Goal: Task Accomplishment & Management: Use online tool/utility

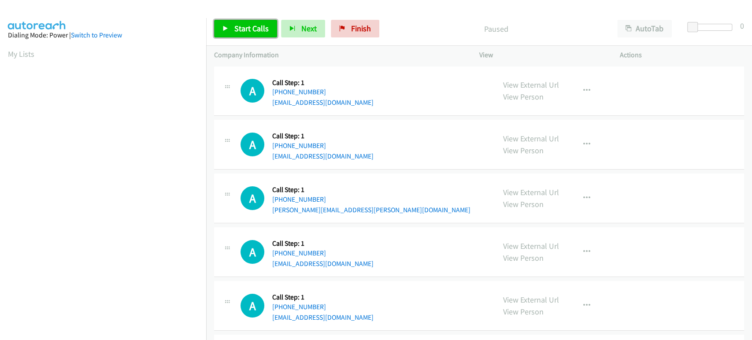
click at [243, 33] on span "Start Calls" at bounding box center [251, 28] width 34 height 10
click at [232, 30] on link "Start Calls" at bounding box center [245, 29] width 63 height 18
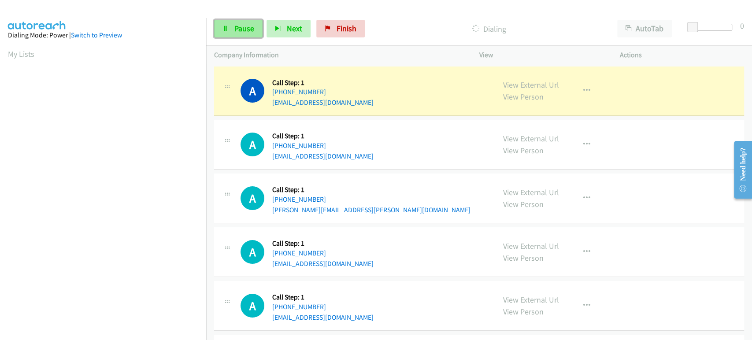
click at [229, 26] on link "Pause" at bounding box center [238, 29] width 48 height 18
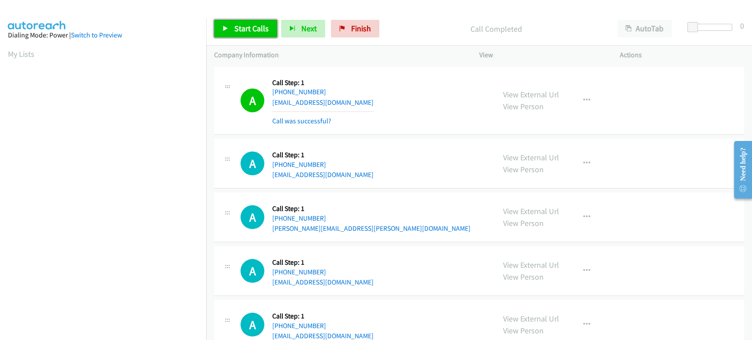
click at [243, 34] on link "Start Calls" at bounding box center [245, 29] width 63 height 18
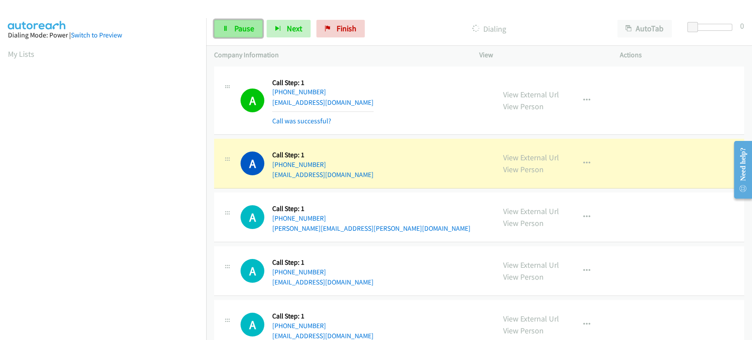
click at [237, 26] on span "Pause" at bounding box center [244, 28] width 20 height 10
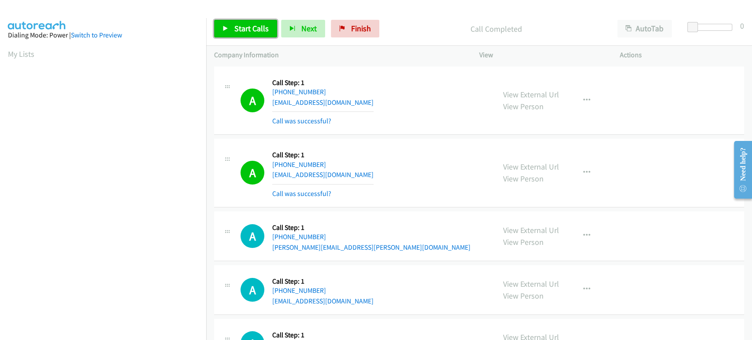
click at [235, 27] on span "Start Calls" at bounding box center [251, 28] width 34 height 10
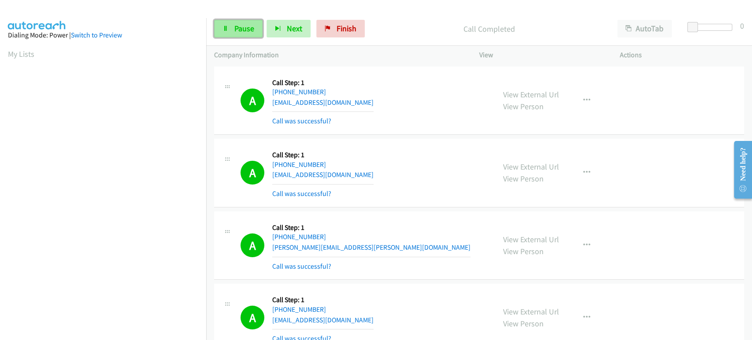
click at [236, 34] on link "Pause" at bounding box center [238, 29] width 48 height 18
click at [240, 25] on span "Start Calls" at bounding box center [251, 28] width 34 height 10
click at [243, 27] on span "Pause" at bounding box center [244, 28] width 20 height 10
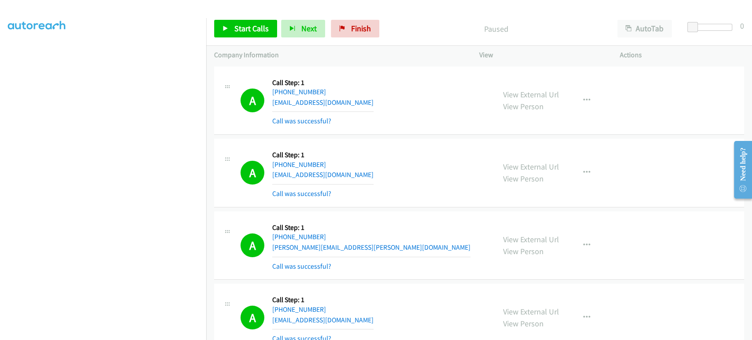
scroll to position [56, 0]
click at [243, 21] on link "Start Calls" at bounding box center [245, 29] width 63 height 18
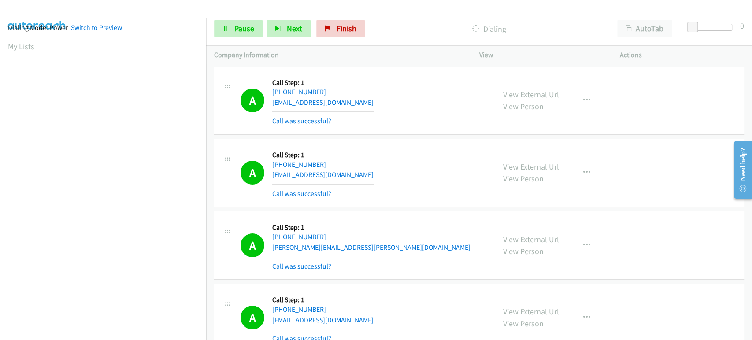
scroll to position [0, 0]
click at [240, 26] on span "Pause" at bounding box center [244, 28] width 20 height 10
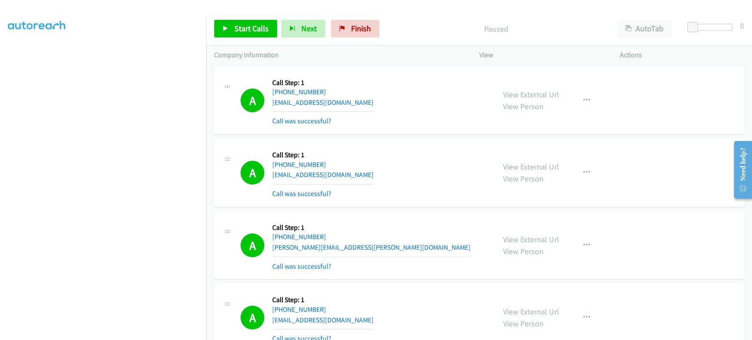
scroll to position [155, 0]
click at [243, 31] on span "Start Calls" at bounding box center [251, 28] width 34 height 10
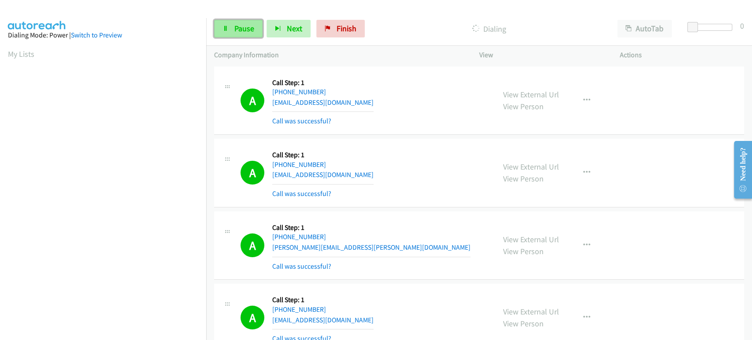
click at [245, 26] on span "Pause" at bounding box center [244, 28] width 20 height 10
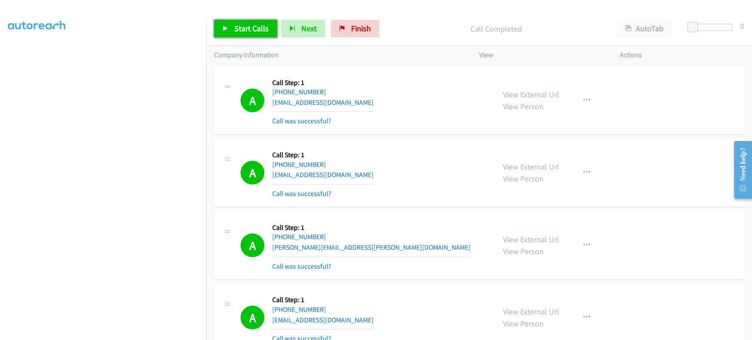
click at [232, 28] on link "Start Calls" at bounding box center [245, 29] width 63 height 18
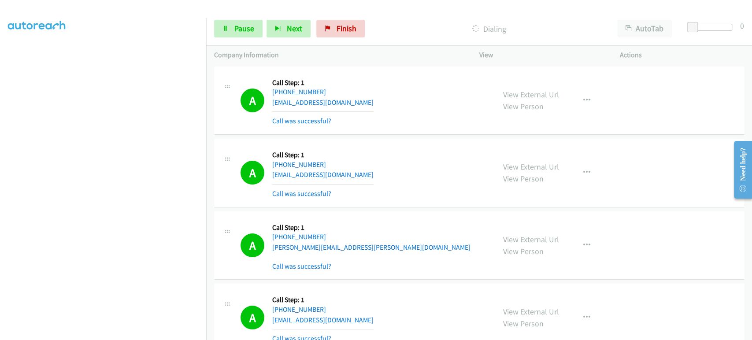
scroll to position [56, 0]
click at [233, 26] on link "Pause" at bounding box center [238, 29] width 48 height 18
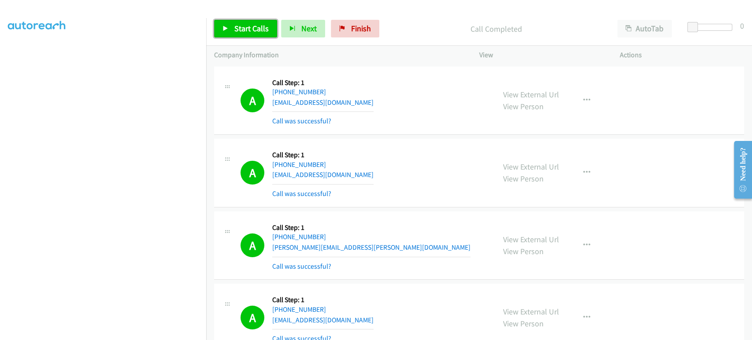
click at [249, 22] on link "Start Calls" at bounding box center [245, 29] width 63 height 18
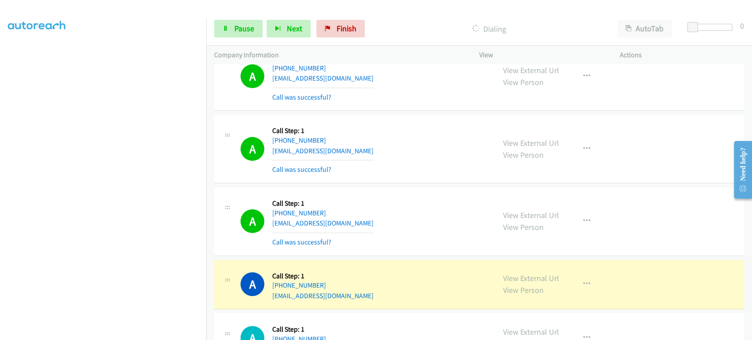
scroll to position [0, 0]
click at [583, 218] on icon "button" at bounding box center [586, 221] width 7 height 7
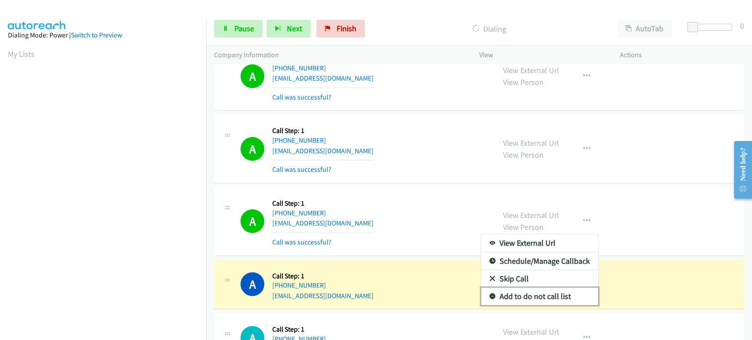
click at [543, 288] on link "Add to do not call list" at bounding box center [539, 297] width 117 height 18
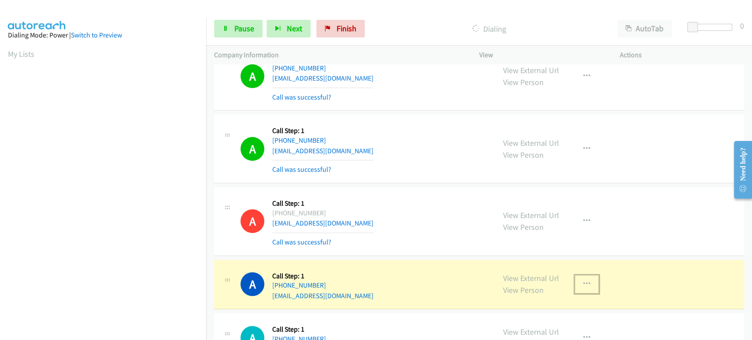
click at [583, 281] on icon "button" at bounding box center [586, 284] width 7 height 7
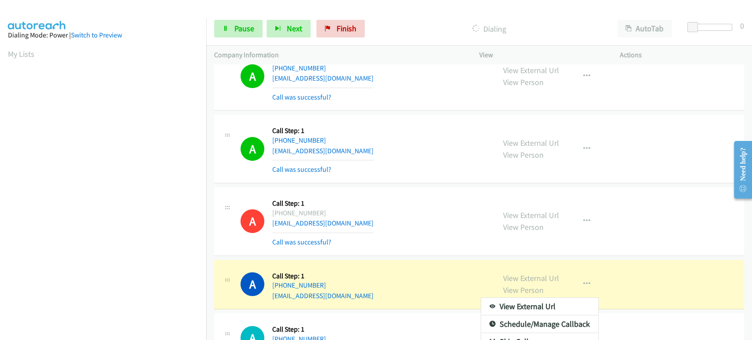
click at [468, 226] on div at bounding box center [376, 170] width 752 height 340
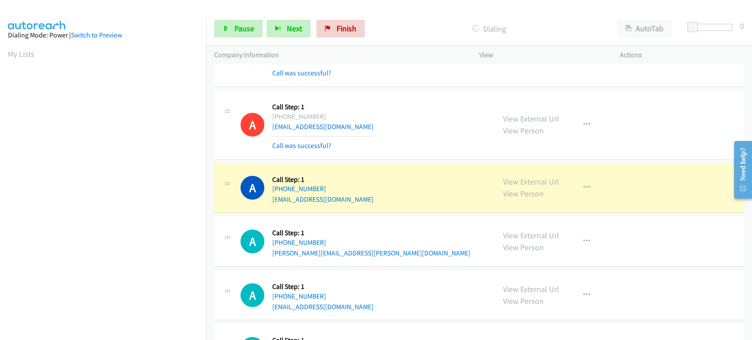
scroll to position [4798, 0]
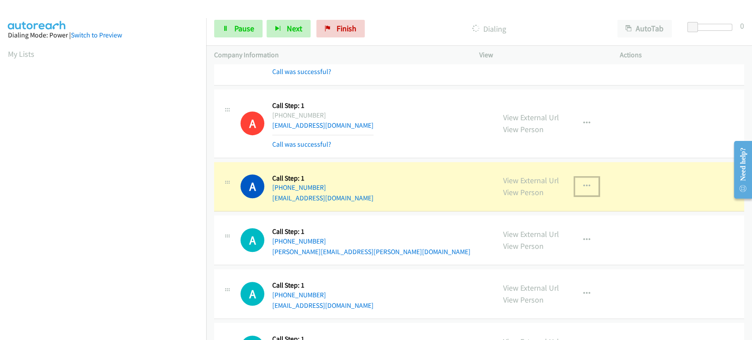
click at [583, 183] on icon "button" at bounding box center [586, 186] width 7 height 7
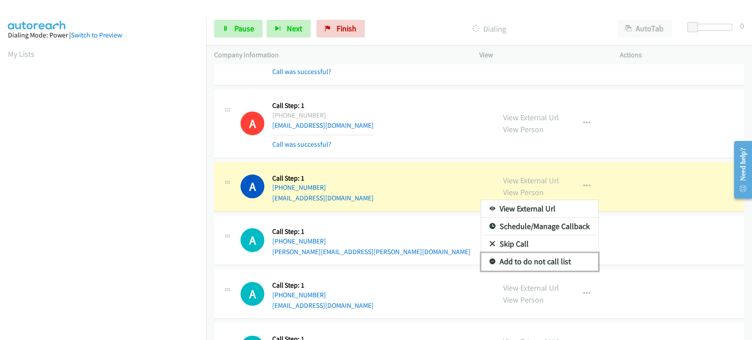
click at [554, 253] on link "Add to do not call list" at bounding box center [539, 262] width 117 height 18
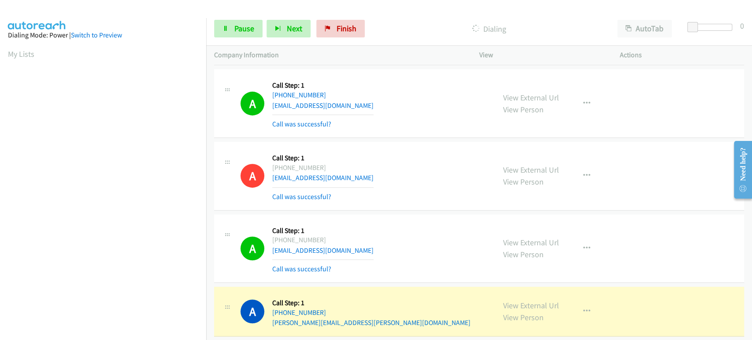
scroll to position [4749, 0]
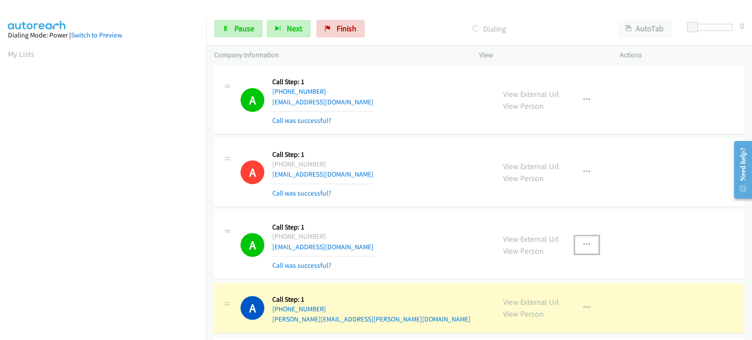
click at [584, 242] on icon "button" at bounding box center [586, 245] width 7 height 7
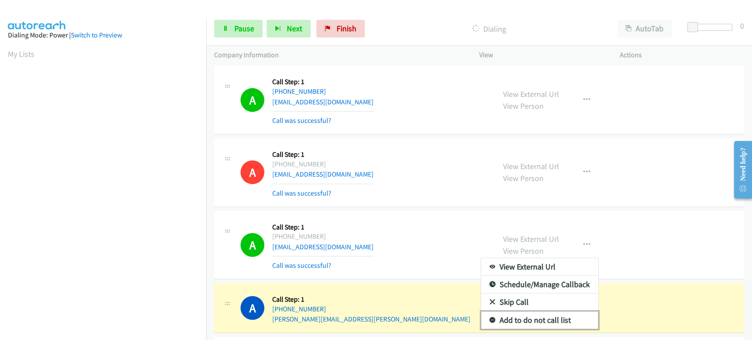
click at [525, 314] on link "Add to do not call list" at bounding box center [539, 321] width 117 height 18
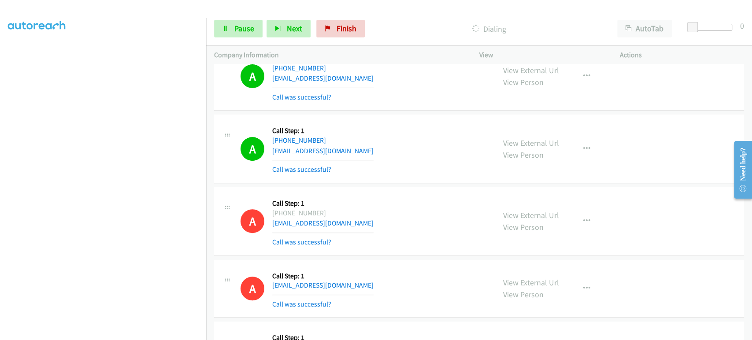
scroll to position [0, 0]
click at [244, 25] on span "Pause" at bounding box center [244, 28] width 20 height 10
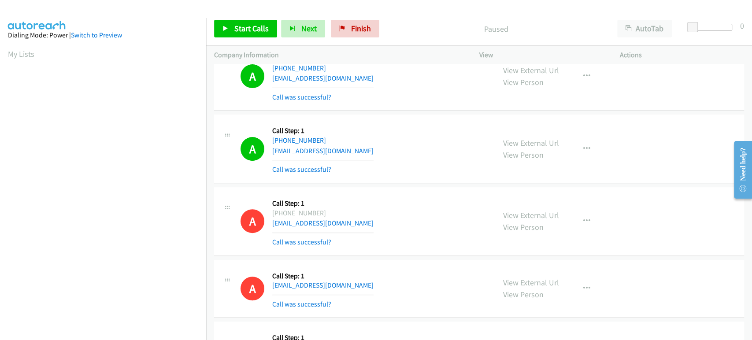
scroll to position [155, 0]
click at [245, 31] on span "Start Calls" at bounding box center [251, 28] width 34 height 10
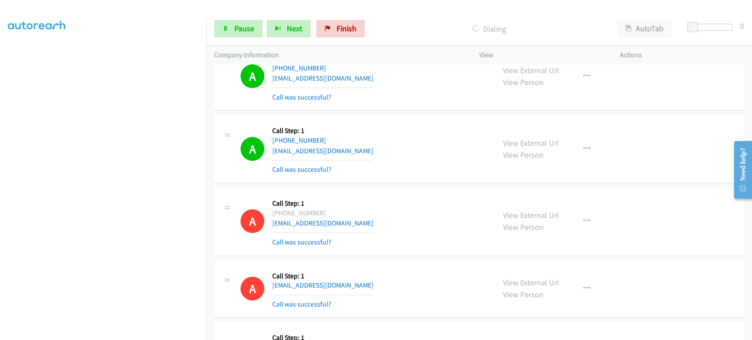
scroll to position [7, 0]
click at [246, 27] on span "Pause" at bounding box center [244, 28] width 20 height 10
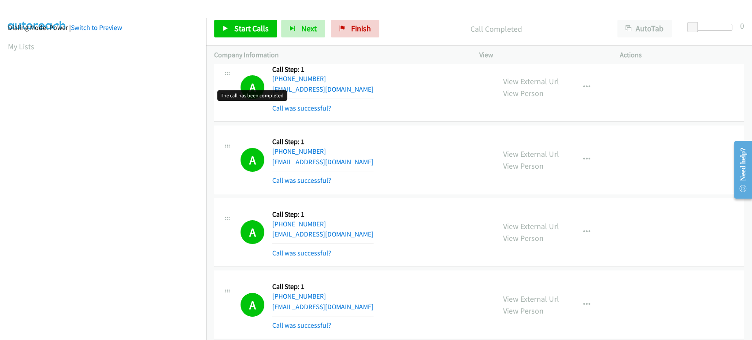
scroll to position [4505, 0]
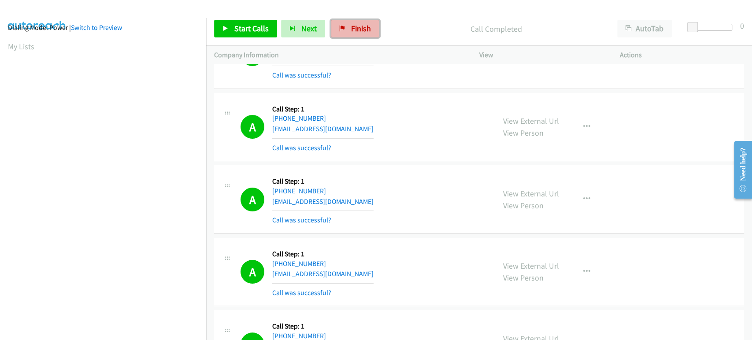
click at [352, 24] on span "Finish" at bounding box center [361, 28] width 20 height 10
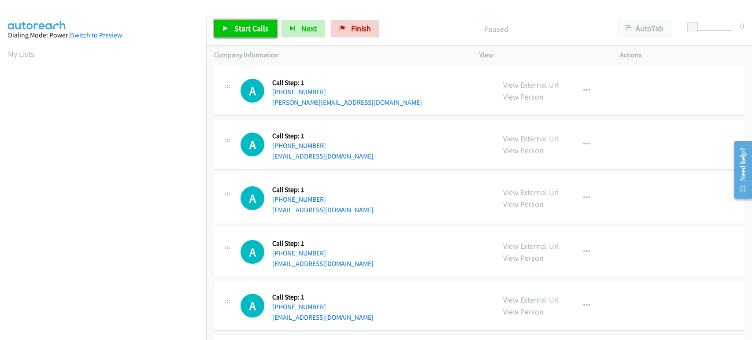
click at [250, 31] on span "Start Calls" at bounding box center [251, 28] width 34 height 10
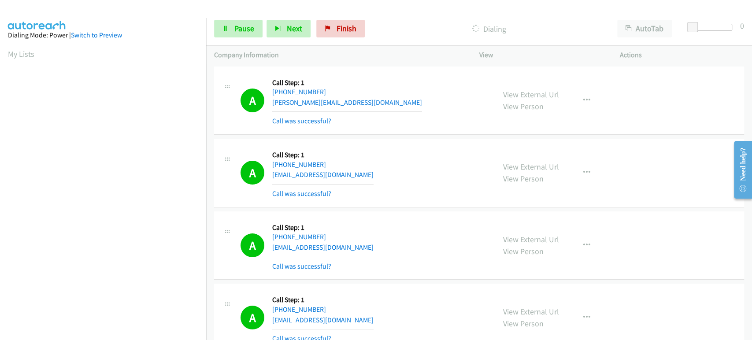
scroll to position [155, 0]
click at [119, 332] on section at bounding box center [103, 131] width 190 height 422
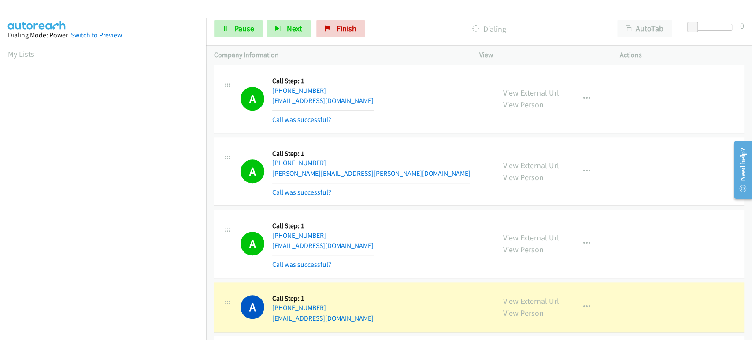
scroll to position [587, 0]
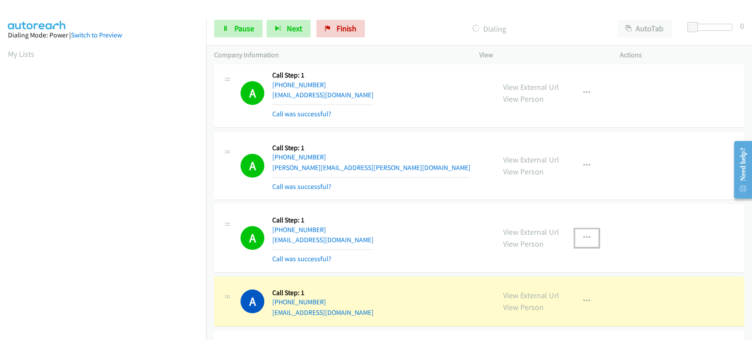
click at [584, 234] on icon "button" at bounding box center [586, 237] width 7 height 7
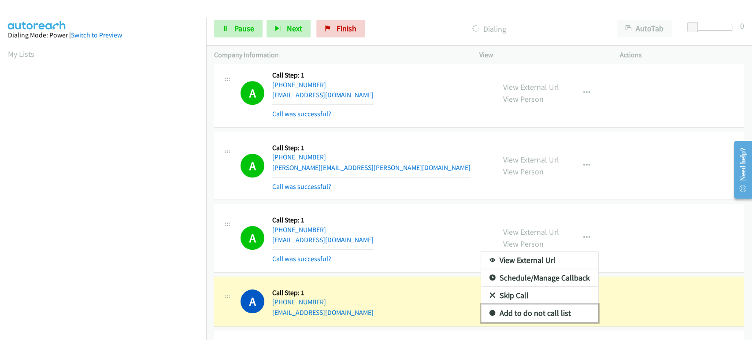
click at [537, 311] on link "Add to do not call list" at bounding box center [539, 314] width 117 height 18
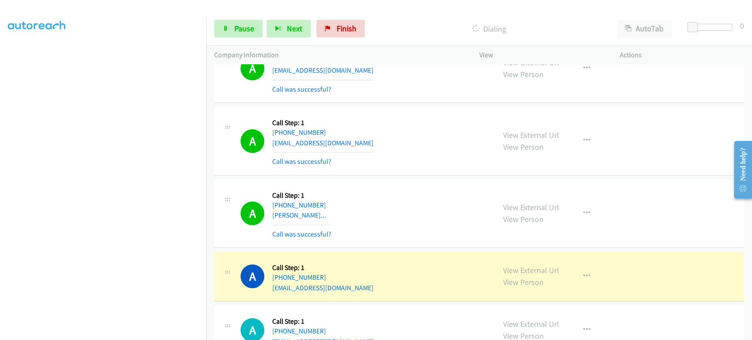
scroll to position [832, 0]
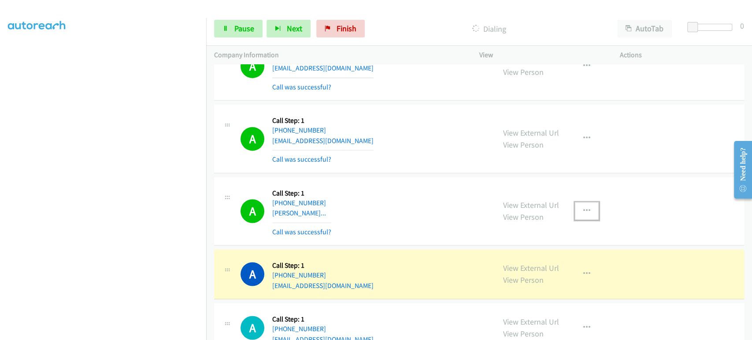
click at [585, 208] on icon "button" at bounding box center [586, 211] width 7 height 7
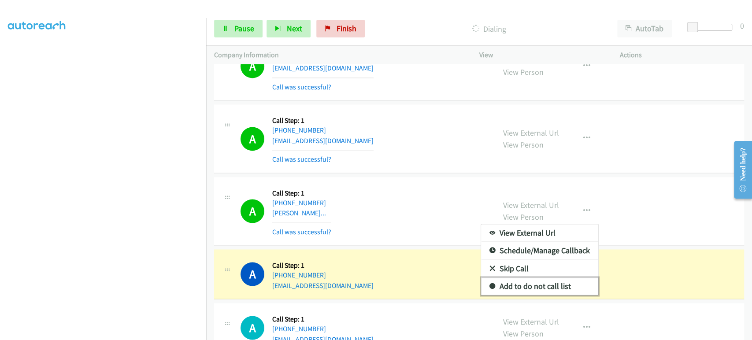
click at [538, 282] on link "Add to do not call list" at bounding box center [539, 287] width 117 height 18
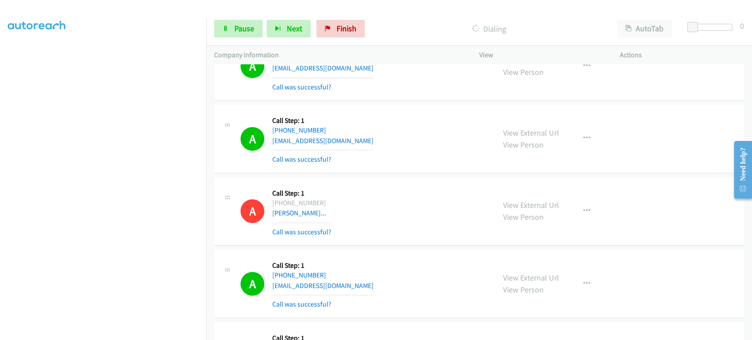
scroll to position [0, 0]
click at [233, 30] on link "Pause" at bounding box center [238, 29] width 48 height 18
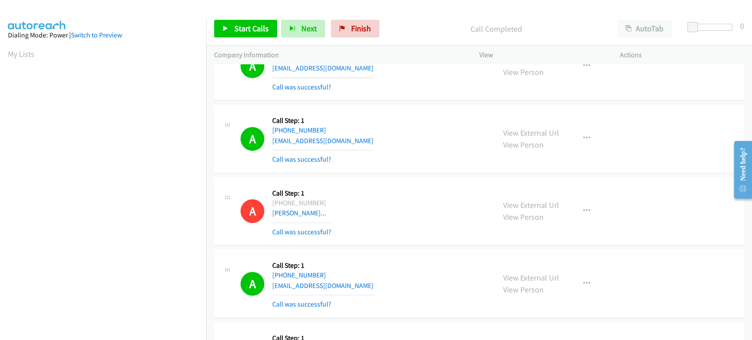
scroll to position [155, 0]
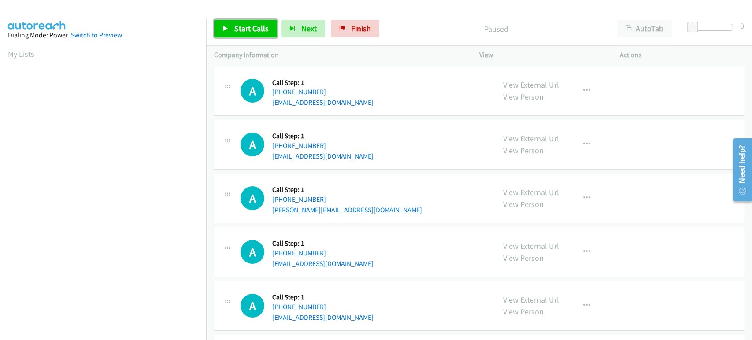
click at [245, 32] on span "Start Calls" at bounding box center [251, 28] width 34 height 10
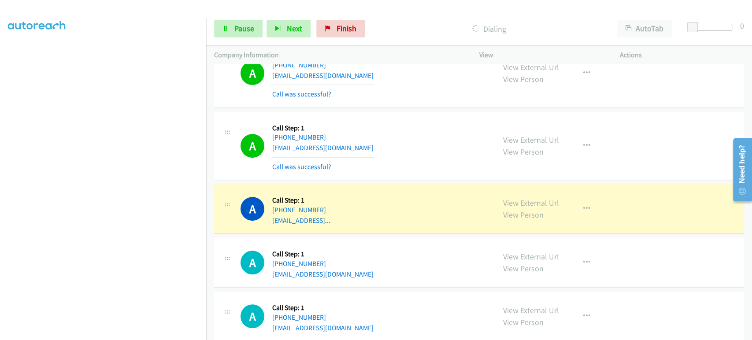
scroll to position [155, 0]
click at [584, 143] on icon "button" at bounding box center [586, 145] width 7 height 7
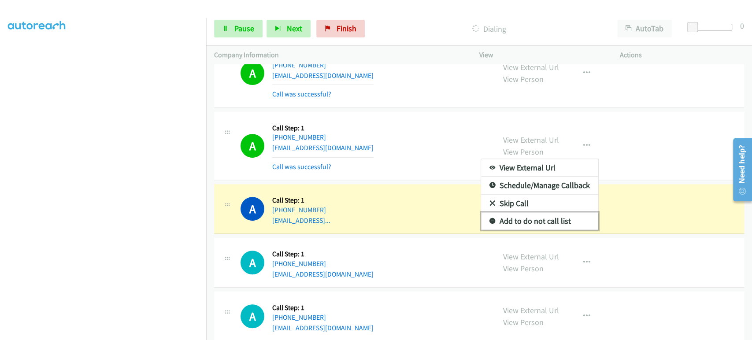
click at [561, 225] on link "Add to do not call list" at bounding box center [539, 221] width 117 height 18
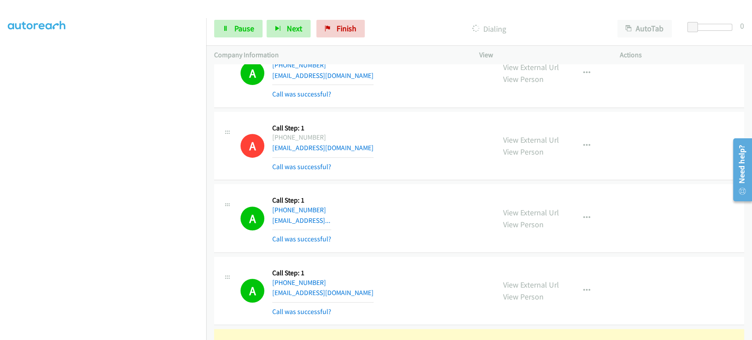
scroll to position [106, 0]
click at [238, 24] on span "Pause" at bounding box center [244, 28] width 20 height 10
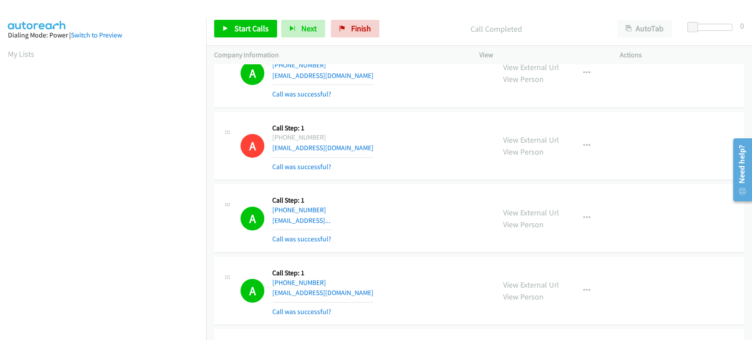
scroll to position [49, 0]
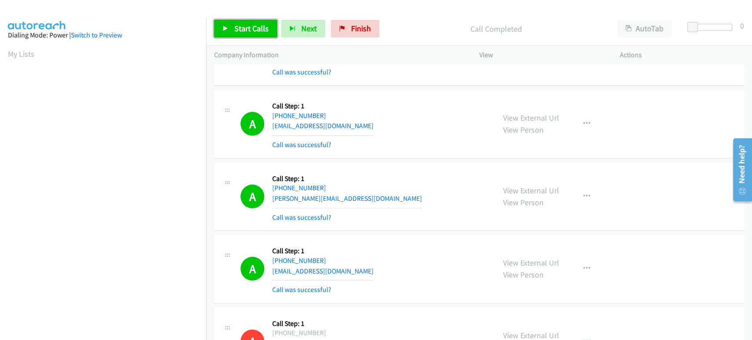
click at [234, 28] on span "Start Calls" at bounding box center [251, 28] width 34 height 10
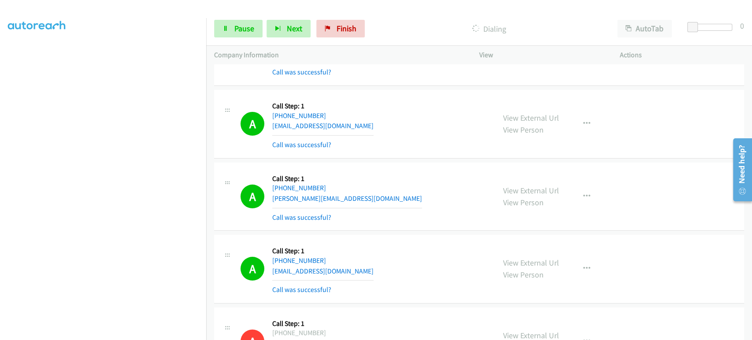
scroll to position [0, 0]
click at [237, 31] on span "Pause" at bounding box center [244, 28] width 20 height 10
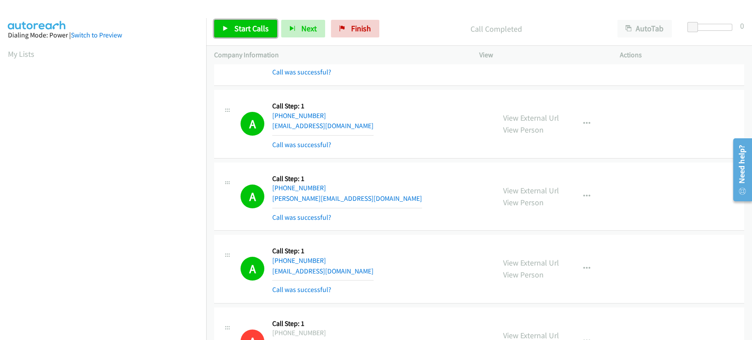
click at [240, 26] on span "Start Calls" at bounding box center [251, 28] width 34 height 10
click at [243, 27] on span "Pause" at bounding box center [244, 28] width 20 height 10
click at [406, 33] on p "Call Completed" at bounding box center [496, 29] width 210 height 12
click at [440, 30] on p "Call Completed" at bounding box center [496, 29] width 210 height 12
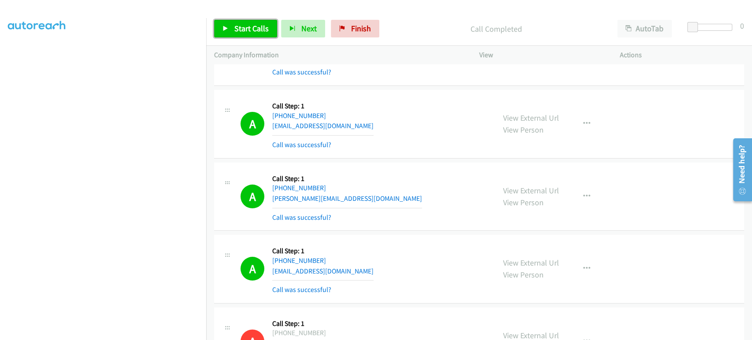
click at [230, 31] on link "Start Calls" at bounding box center [245, 29] width 63 height 18
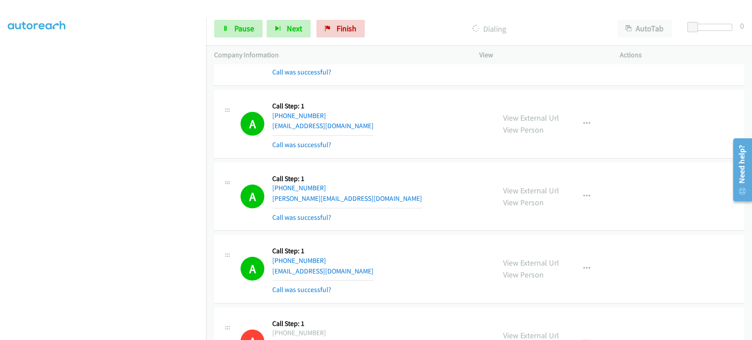
scroll to position [49, 0]
click at [248, 36] on link "Pause" at bounding box center [238, 29] width 48 height 18
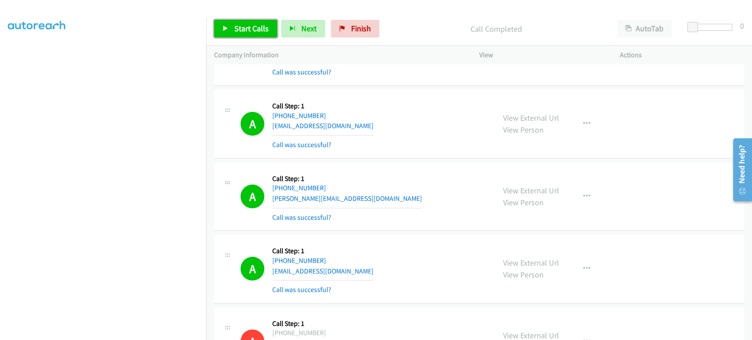
click at [238, 32] on span "Start Calls" at bounding box center [251, 28] width 34 height 10
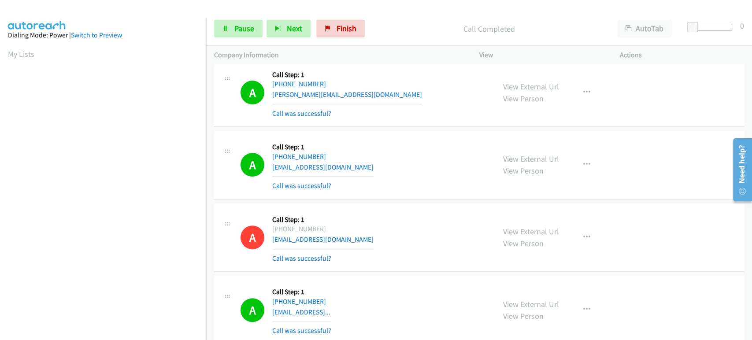
scroll to position [0, 0]
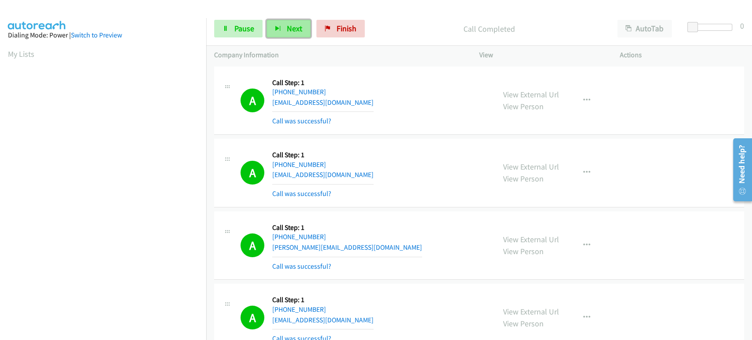
click at [308, 30] on button "Next" at bounding box center [289, 29] width 44 height 18
click at [241, 32] on span "Pause" at bounding box center [244, 28] width 20 height 10
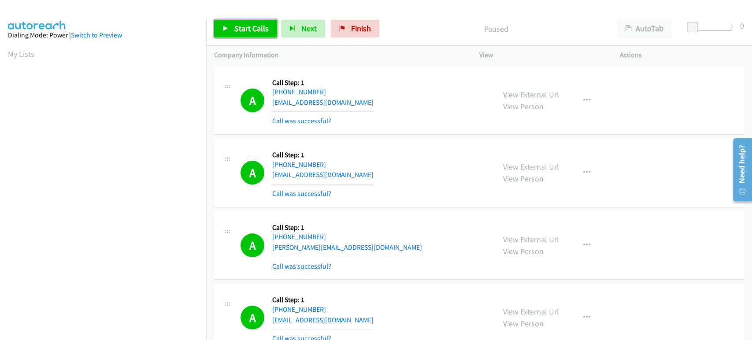
click at [241, 32] on span "Start Calls" at bounding box center [251, 28] width 34 height 10
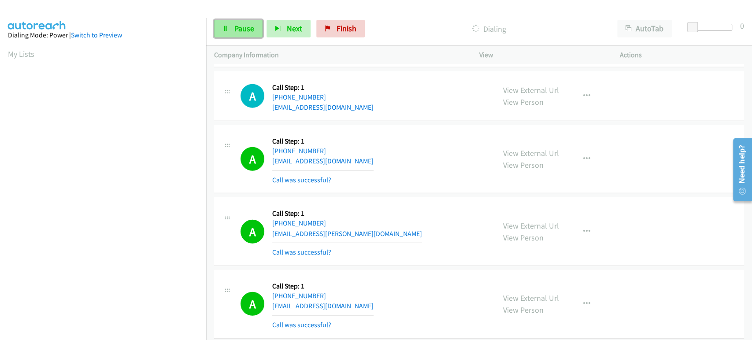
click at [235, 28] on span "Pause" at bounding box center [244, 28] width 20 height 10
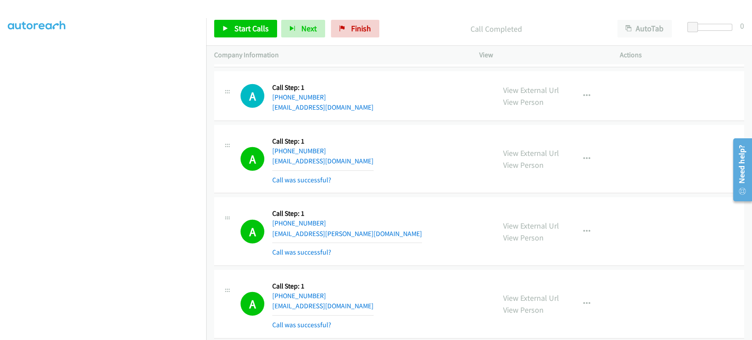
click at [415, 20] on div "Call Completed" at bounding box center [496, 29] width 226 height 18
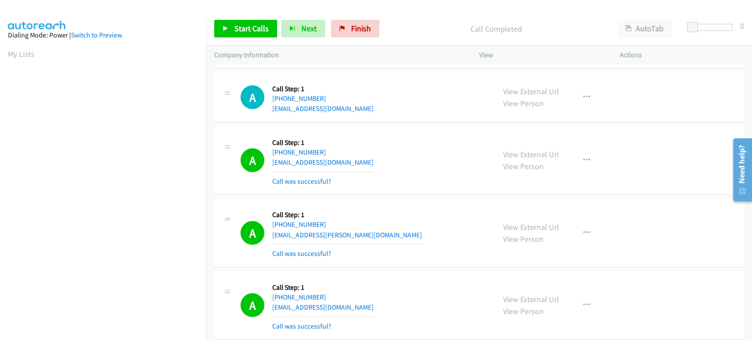
scroll to position [1590, 0]
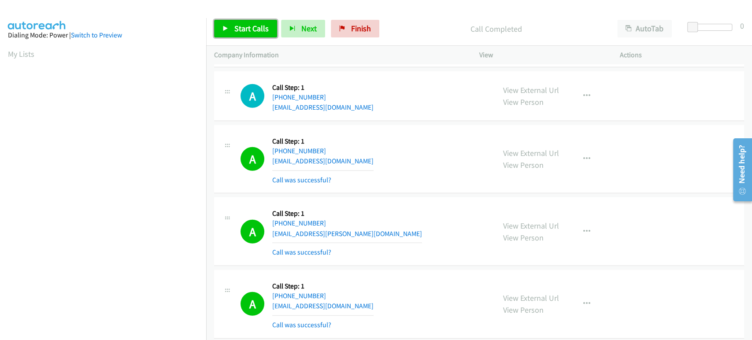
click at [233, 26] on link "Start Calls" at bounding box center [245, 29] width 63 height 18
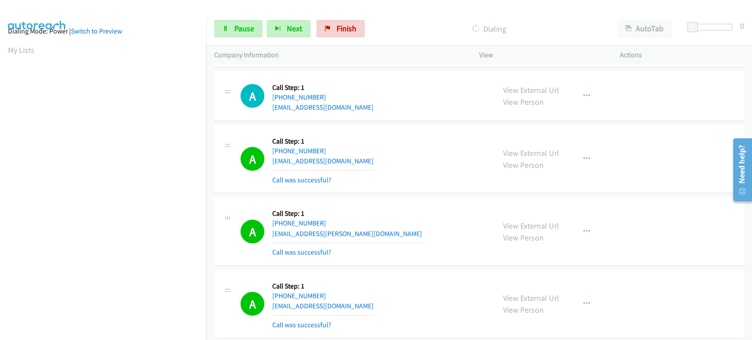
scroll to position [0, 0]
click at [229, 29] on link "Pause" at bounding box center [238, 29] width 48 height 18
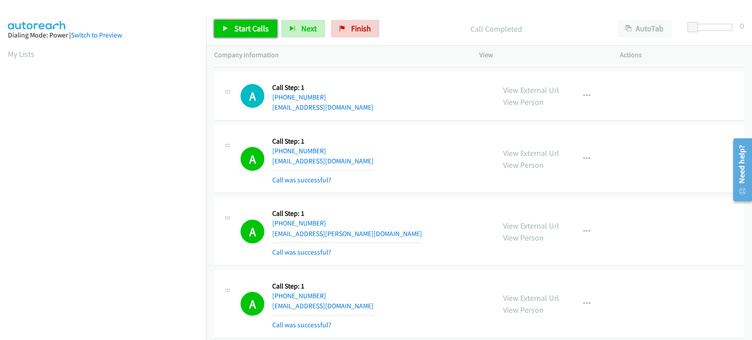
click at [240, 31] on span "Start Calls" at bounding box center [251, 28] width 34 height 10
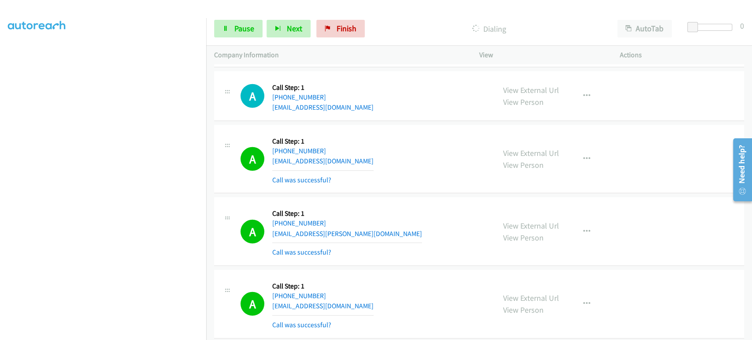
click at [109, 332] on section at bounding box center [103, 131] width 190 height 422
click at [274, 30] on button "Next" at bounding box center [289, 29] width 44 height 18
click at [282, 28] on button "Next" at bounding box center [289, 29] width 44 height 18
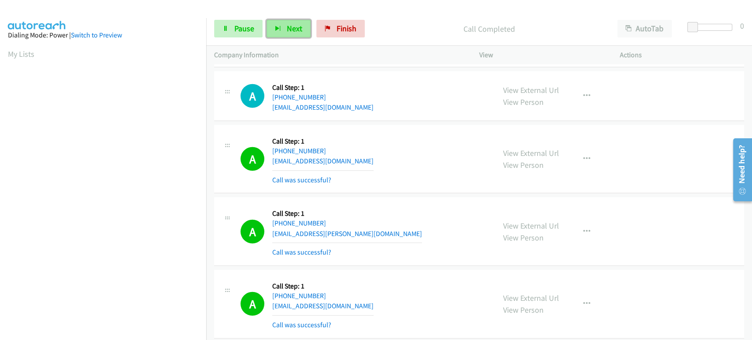
click at [287, 24] on span "Next" at bounding box center [294, 28] width 15 height 10
click at [285, 23] on button "Next" at bounding box center [289, 29] width 44 height 18
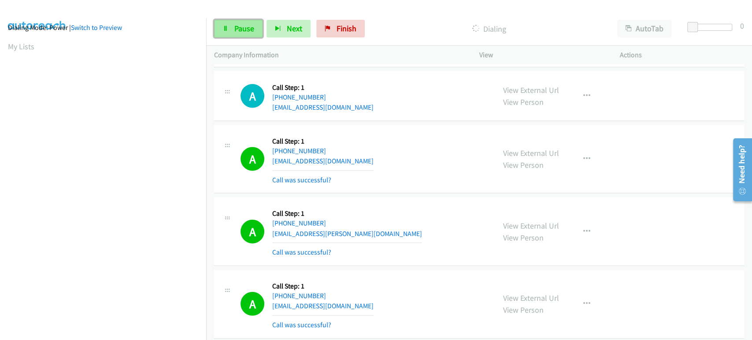
click at [227, 27] on icon at bounding box center [226, 29] width 6 height 6
click at [180, 36] on aside "Dialing Mode: Power | Switch to Preview My Lists" at bounding box center [103, 255] width 206 height 488
click at [238, 30] on span "Pause" at bounding box center [244, 28] width 20 height 10
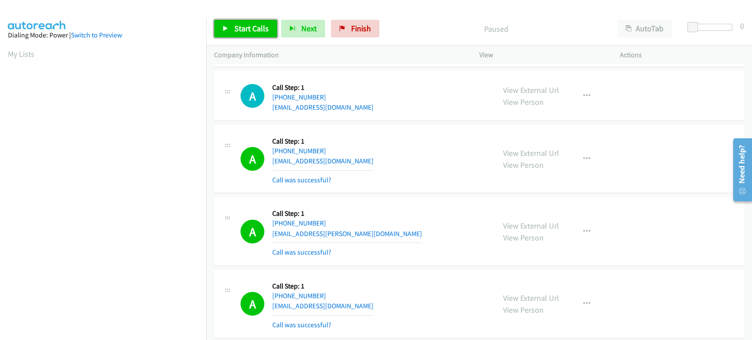
click at [245, 30] on span "Start Calls" at bounding box center [251, 28] width 34 height 10
click at [230, 24] on link "Pause" at bounding box center [238, 29] width 48 height 18
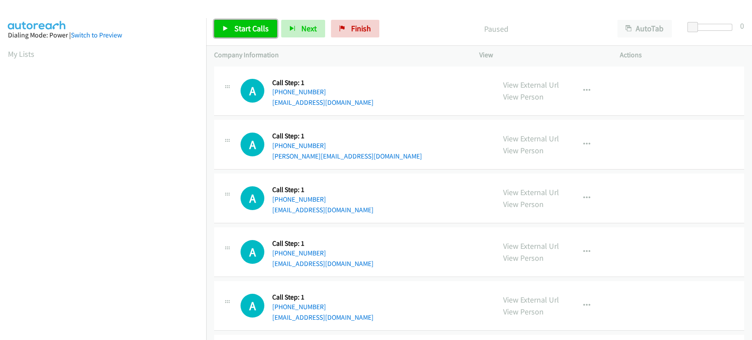
click at [248, 25] on span "Start Calls" at bounding box center [251, 28] width 34 height 10
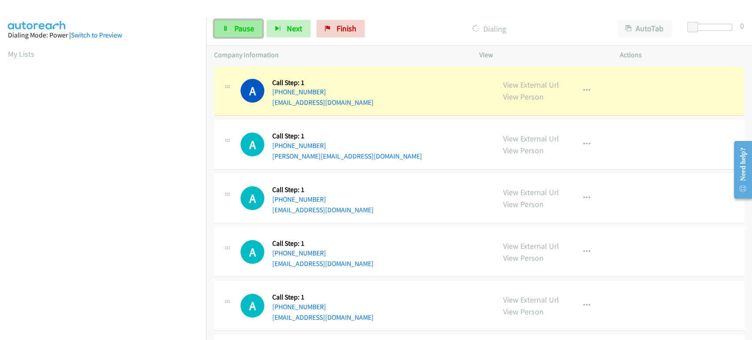
click at [236, 25] on span "Pause" at bounding box center [244, 28] width 20 height 10
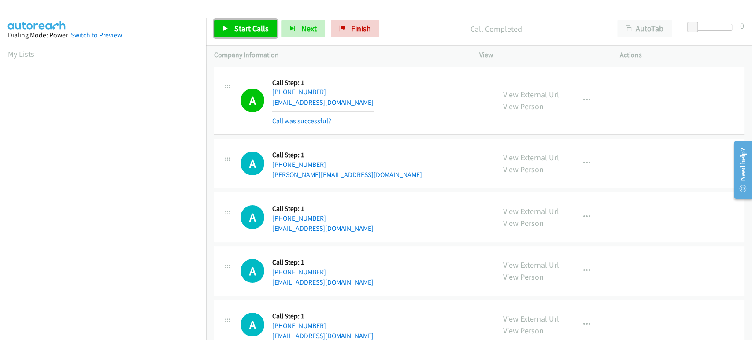
click at [224, 31] on icon at bounding box center [226, 29] width 6 height 6
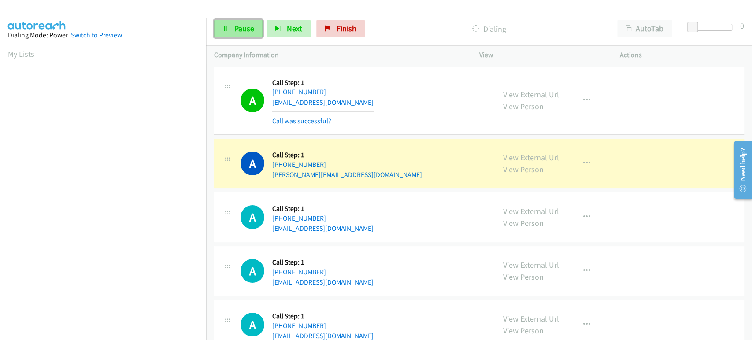
click at [226, 32] on link "Pause" at bounding box center [238, 29] width 48 height 18
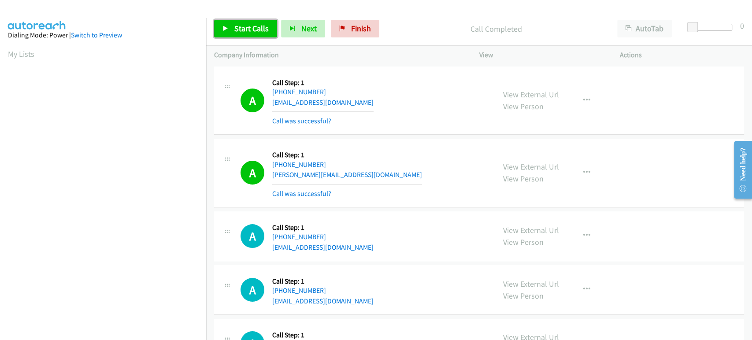
click at [245, 25] on span "Start Calls" at bounding box center [251, 28] width 34 height 10
click at [236, 31] on span "Pause" at bounding box center [244, 28] width 20 height 10
click at [230, 28] on link "Start Calls" at bounding box center [245, 29] width 63 height 18
click at [230, 28] on link "Pause" at bounding box center [238, 29] width 48 height 18
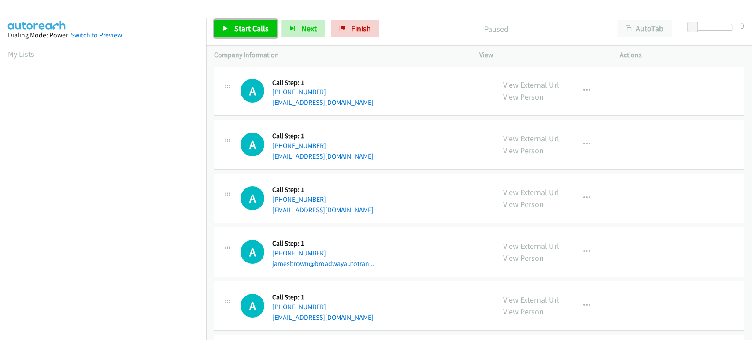
click at [236, 26] on span "Start Calls" at bounding box center [251, 28] width 34 height 10
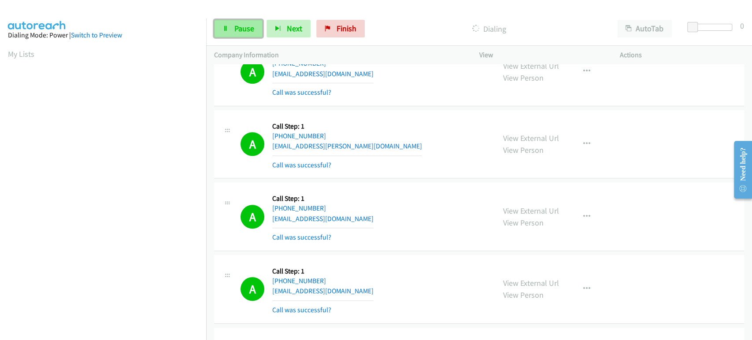
drag, startPoint x: 244, startPoint y: 25, endPoint x: 226, endPoint y: 30, distance: 18.3
click at [244, 25] on span "Pause" at bounding box center [244, 28] width 20 height 10
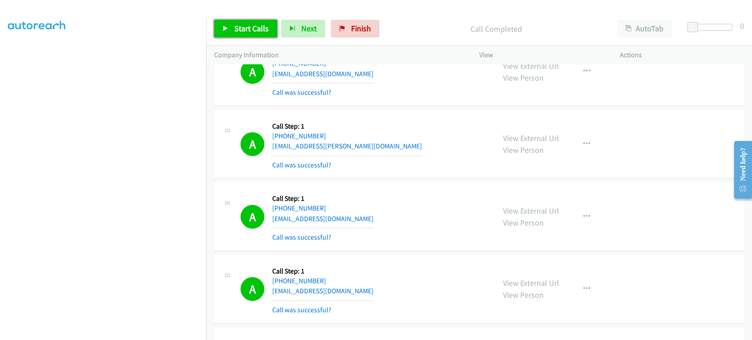
click at [252, 33] on span "Start Calls" at bounding box center [251, 28] width 34 height 10
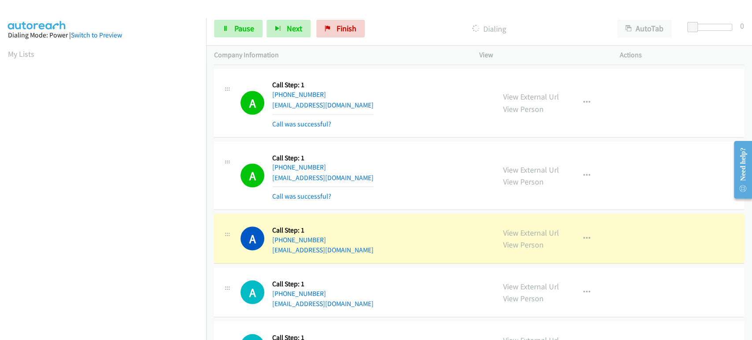
scroll to position [1077, 0]
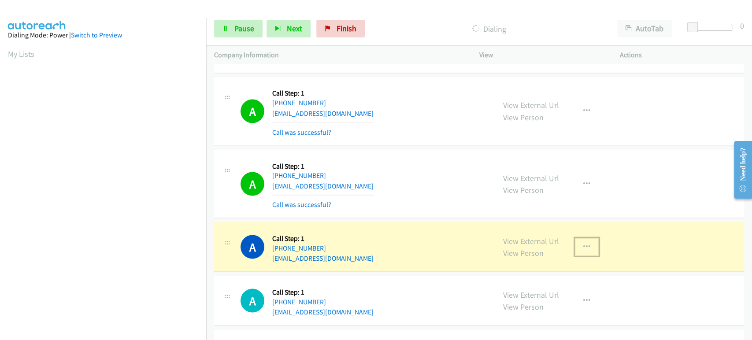
click at [583, 243] on icon "button" at bounding box center [586, 246] width 7 height 7
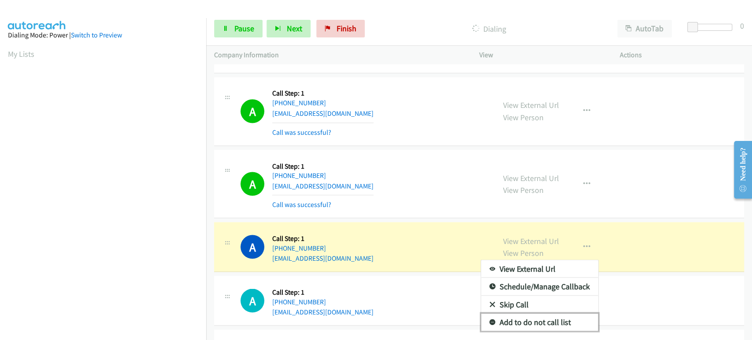
click at [544, 316] on link "Add to do not call list" at bounding box center [539, 322] width 117 height 18
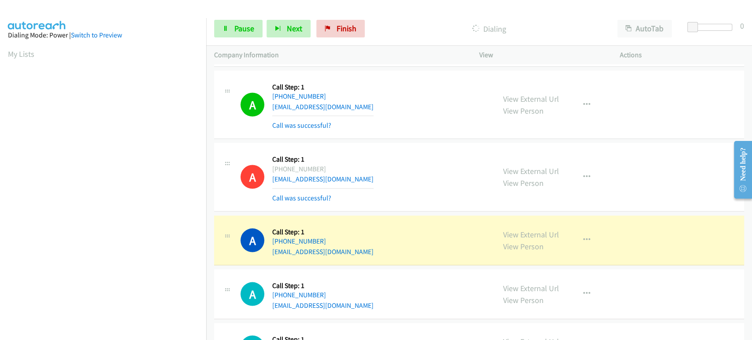
scroll to position [1175, 0]
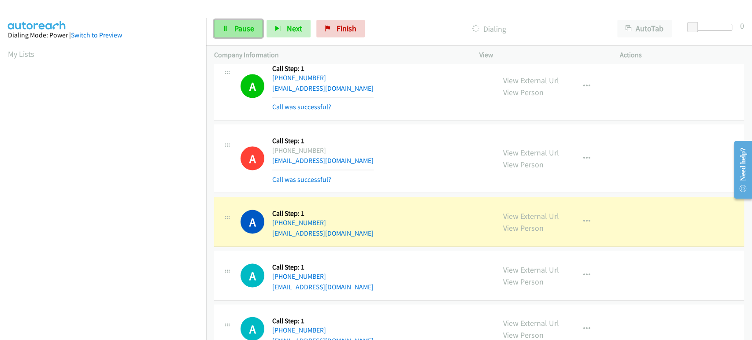
drag, startPoint x: 225, startPoint y: 24, endPoint x: 220, endPoint y: 32, distance: 9.5
click at [225, 24] on link "Pause" at bounding box center [238, 29] width 48 height 18
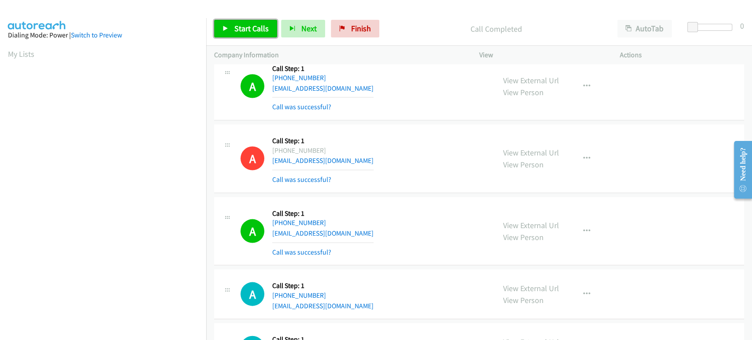
click at [242, 31] on span "Start Calls" at bounding box center [251, 28] width 34 height 10
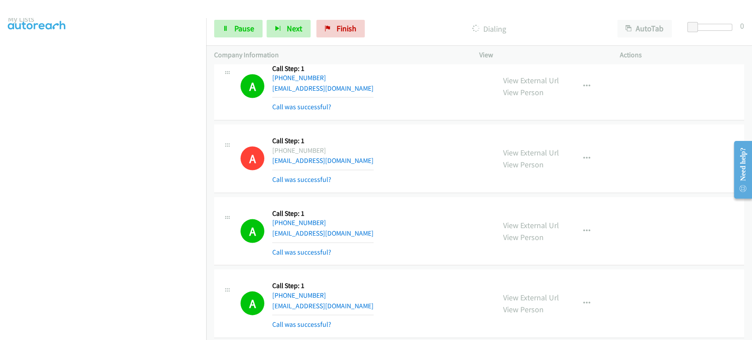
scroll to position [7, 0]
click at [237, 30] on span "Pause" at bounding box center [244, 28] width 20 height 10
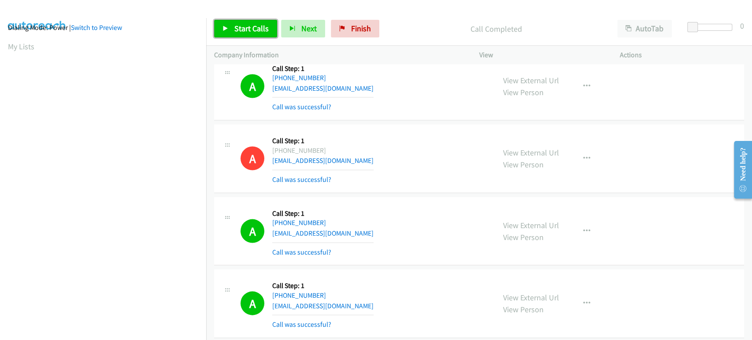
click at [232, 30] on link "Start Calls" at bounding box center [245, 29] width 63 height 18
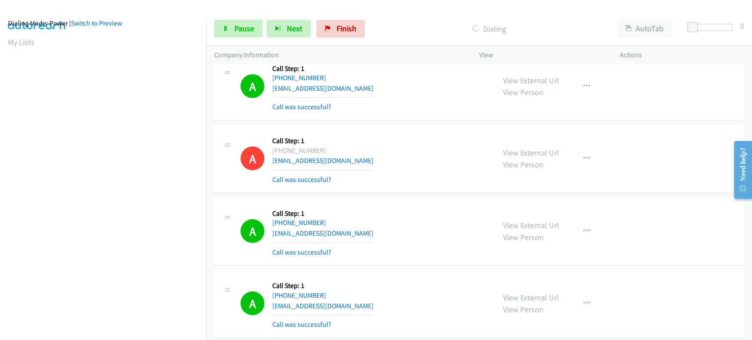
scroll to position [0, 0]
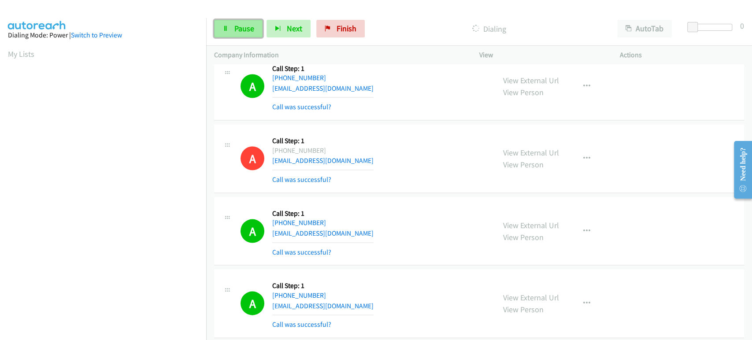
click at [250, 23] on span "Pause" at bounding box center [244, 28] width 20 height 10
click at [236, 31] on span "Start Calls" at bounding box center [251, 28] width 34 height 10
click at [234, 27] on span "Pause" at bounding box center [244, 28] width 20 height 10
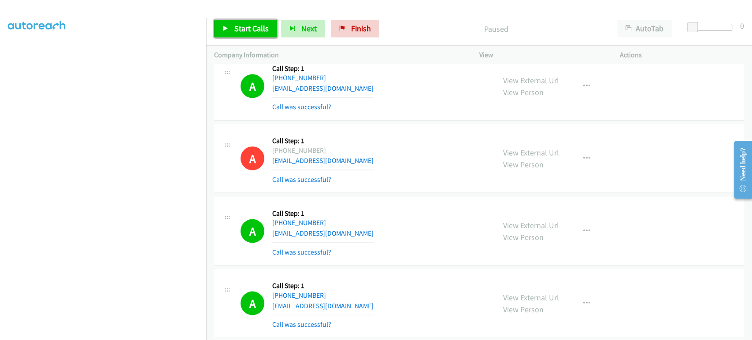
click at [254, 31] on span "Start Calls" at bounding box center [251, 28] width 34 height 10
click at [240, 30] on span "Pause" at bounding box center [244, 28] width 20 height 10
click at [411, 144] on div "A Callback Scheduled Call Step: 1 America/Chicago +1 281-989-1777 carliesachs@g…" at bounding box center [364, 158] width 247 height 52
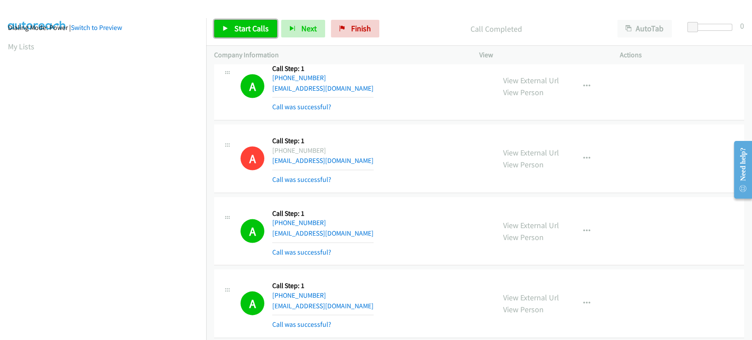
click at [231, 26] on link "Start Calls" at bounding box center [245, 29] width 63 height 18
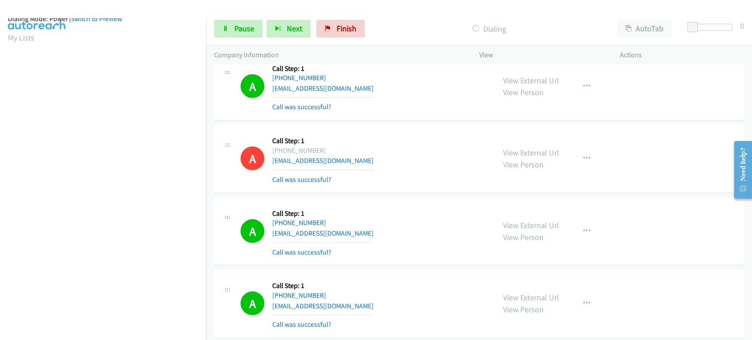
scroll to position [0, 0]
click at [243, 22] on link "Pause" at bounding box center [238, 29] width 48 height 18
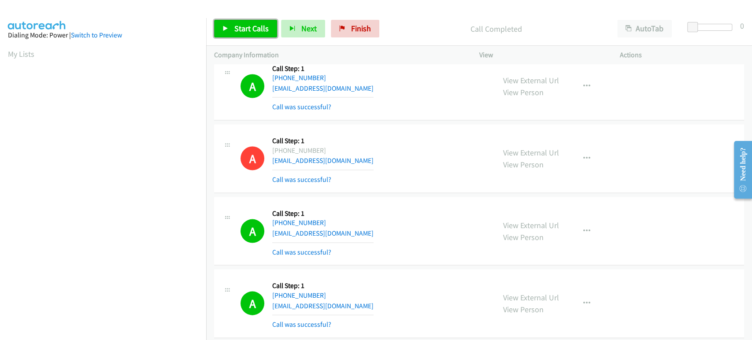
click at [241, 28] on span "Start Calls" at bounding box center [251, 28] width 34 height 10
click at [231, 31] on link "Pause" at bounding box center [238, 29] width 48 height 18
click at [253, 27] on span "Start Calls" at bounding box center [251, 28] width 34 height 10
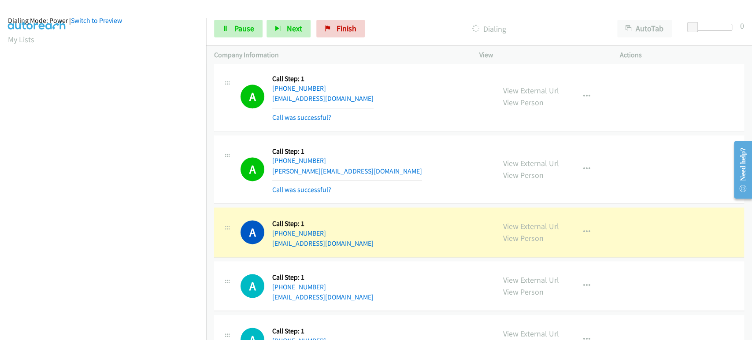
scroll to position [7, 0]
click at [249, 22] on link "Pause" at bounding box center [238, 29] width 48 height 18
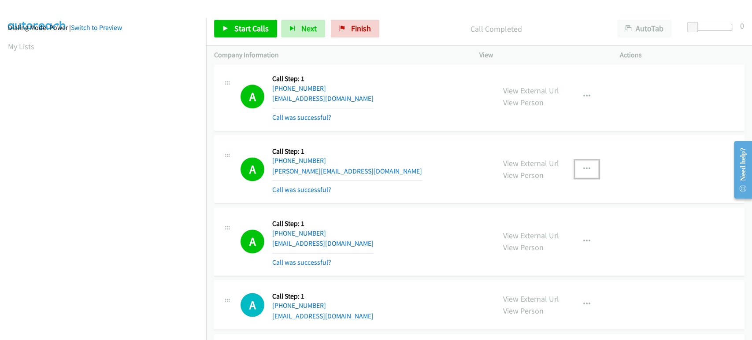
click at [583, 166] on icon "button" at bounding box center [586, 169] width 7 height 7
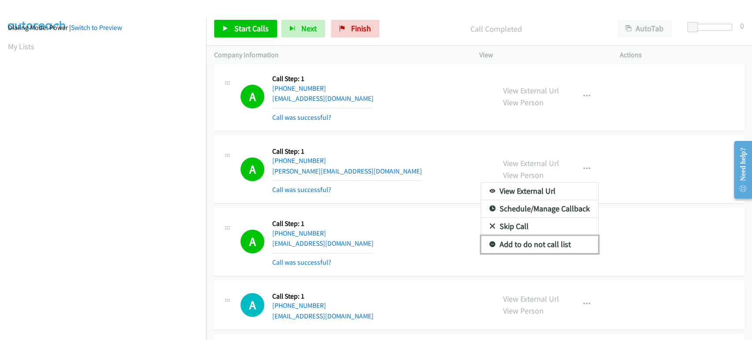
click at [509, 236] on link "Add to do not call list" at bounding box center [539, 245] width 117 height 18
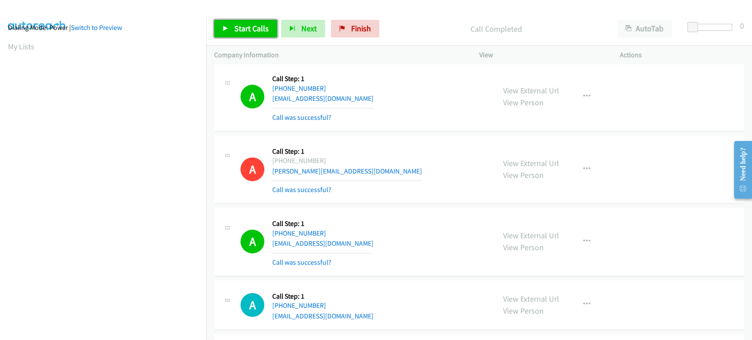
click at [245, 33] on span "Start Calls" at bounding box center [251, 28] width 34 height 10
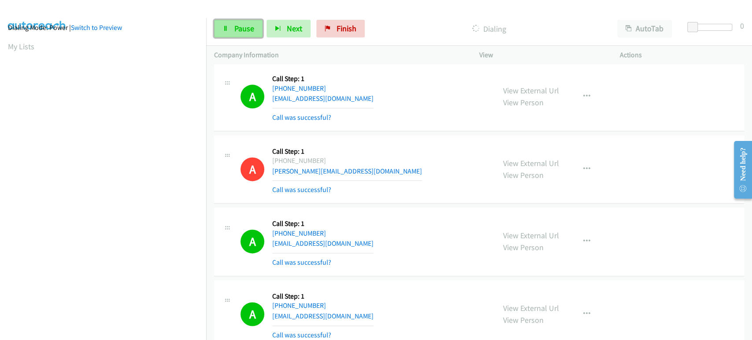
click at [236, 31] on span "Pause" at bounding box center [244, 28] width 20 height 10
click at [253, 28] on span "Start Calls" at bounding box center [251, 28] width 34 height 10
click at [257, 27] on link "Pause" at bounding box center [238, 29] width 48 height 18
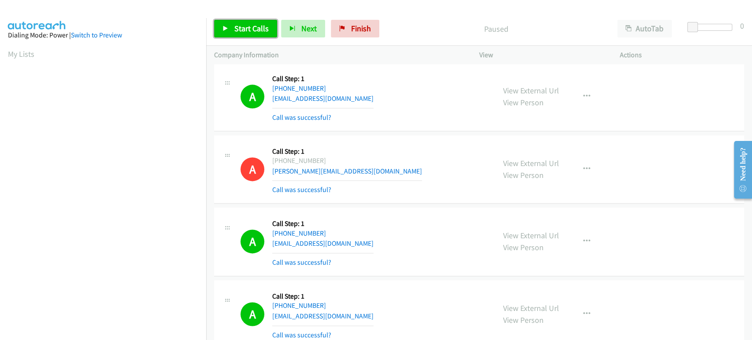
click at [253, 28] on span "Start Calls" at bounding box center [251, 28] width 34 height 10
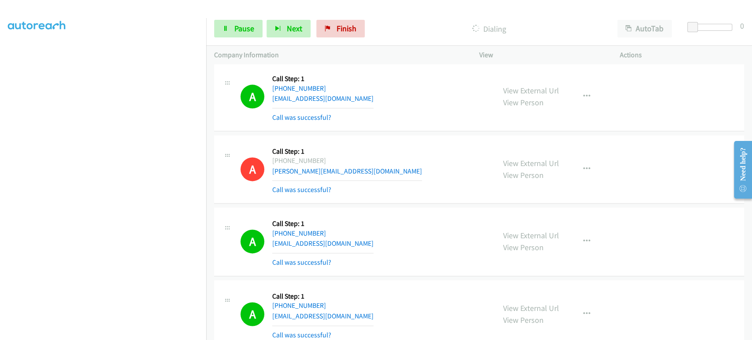
scroll to position [155, 0]
click at [233, 27] on link "Pause" at bounding box center [238, 29] width 48 height 18
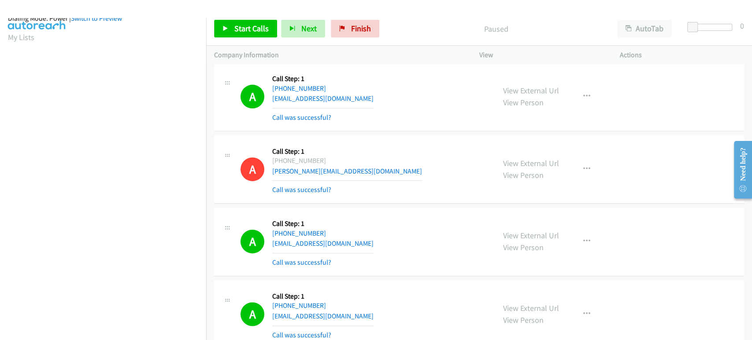
scroll to position [0, 0]
click at [246, 31] on span "Start Calls" at bounding box center [251, 28] width 34 height 10
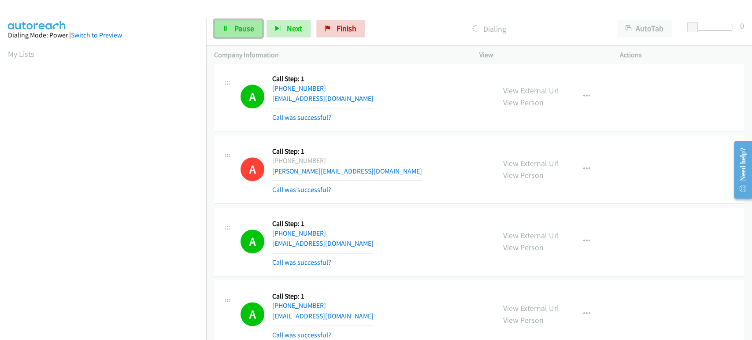
click at [228, 29] on icon at bounding box center [226, 29] width 6 height 6
click at [239, 29] on span "Start Calls" at bounding box center [251, 28] width 34 height 10
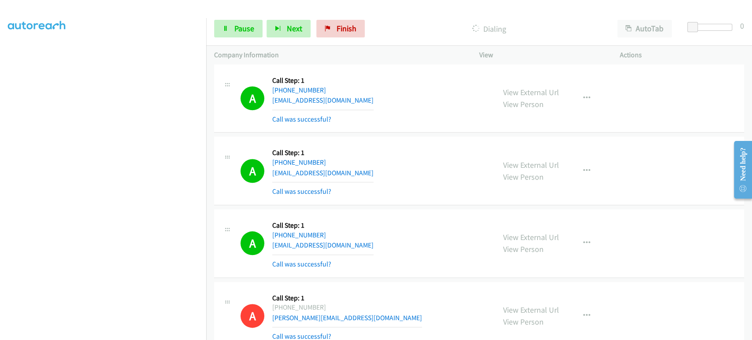
scroll to position [106, 0]
click at [243, 26] on span "Pause" at bounding box center [244, 28] width 20 height 10
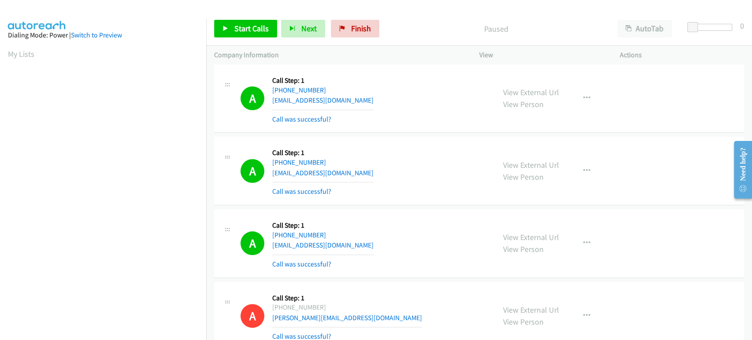
scroll to position [155, 0]
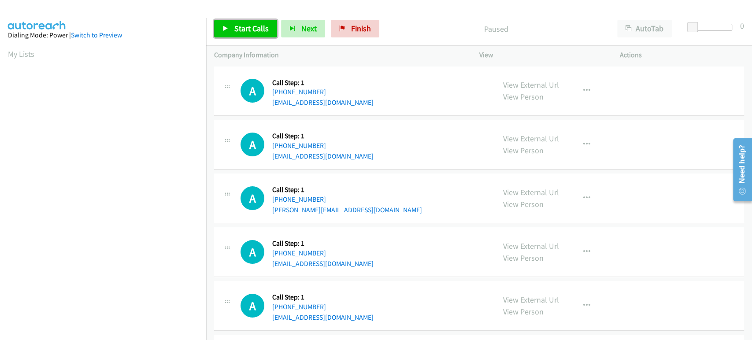
click at [242, 33] on span "Start Calls" at bounding box center [251, 28] width 34 height 10
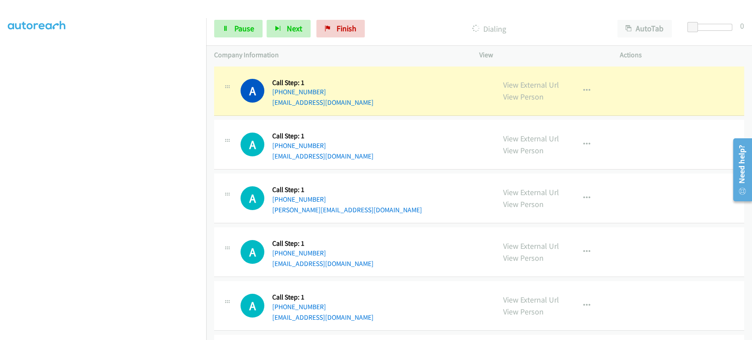
scroll to position [152, 0]
click at [235, 26] on span "Pause" at bounding box center [244, 28] width 20 height 10
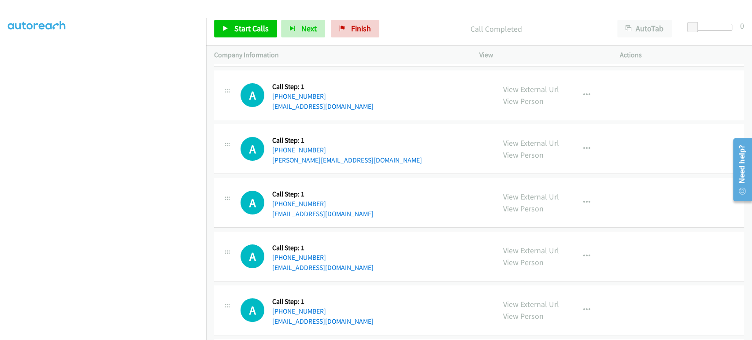
scroll to position [0, 0]
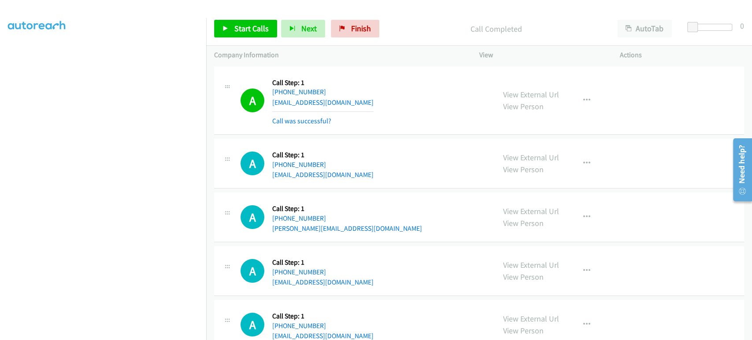
click at [396, 23] on p "Call Completed" at bounding box center [496, 29] width 210 height 12
click at [234, 30] on span "Start Calls" at bounding box center [251, 28] width 34 height 10
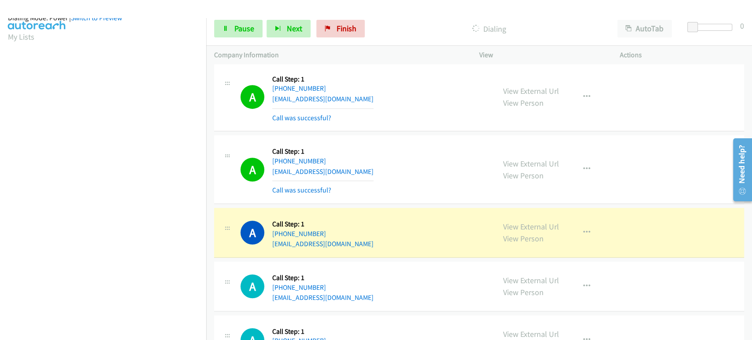
scroll to position [7, 0]
click at [244, 25] on span "Pause" at bounding box center [244, 28] width 20 height 10
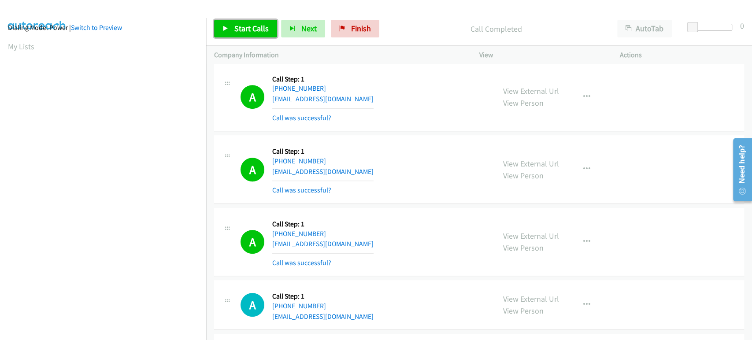
click at [238, 23] on span "Start Calls" at bounding box center [251, 28] width 34 height 10
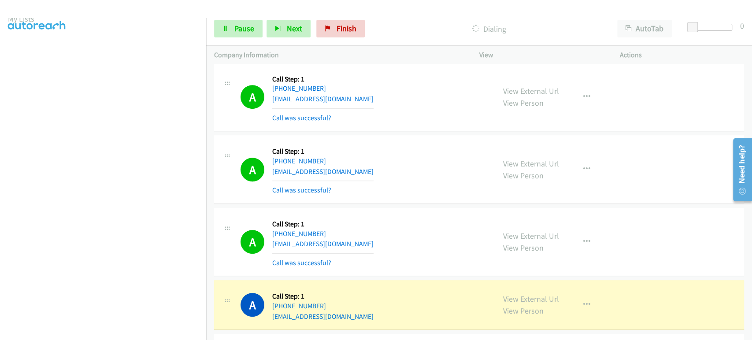
scroll to position [0, 0]
drag, startPoint x: 238, startPoint y: 27, endPoint x: 275, endPoint y: 14, distance: 39.7
click at [238, 27] on span "Pause" at bounding box center [244, 28] width 20 height 10
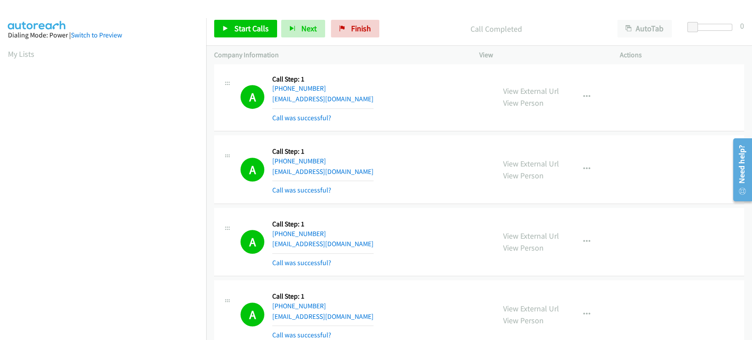
scroll to position [155, 0]
click at [219, 27] on link "Start Calls" at bounding box center [245, 29] width 63 height 18
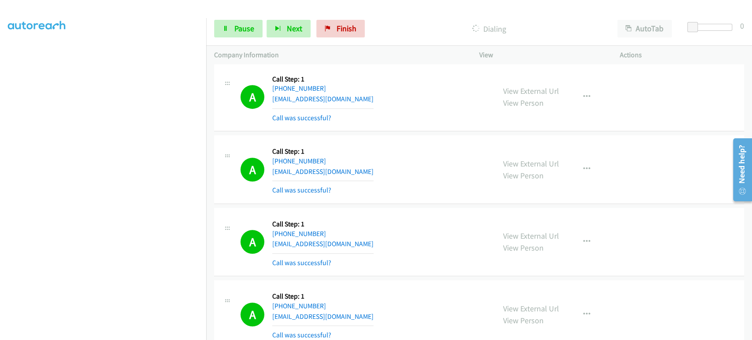
click at [95, 332] on section at bounding box center [103, 131] width 190 height 422
click at [229, 30] on link "Pause" at bounding box center [238, 29] width 48 height 18
